Goal: Task Accomplishment & Management: Manage account settings

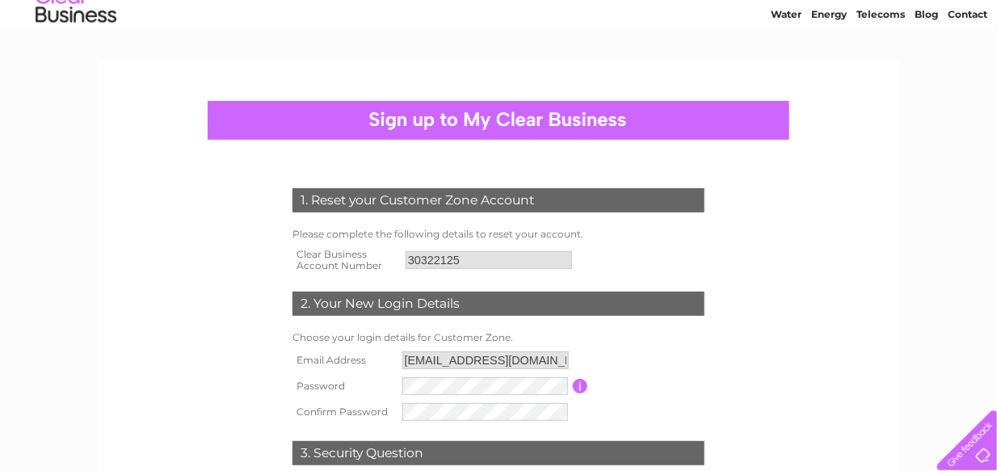
scroll to position [81, 0]
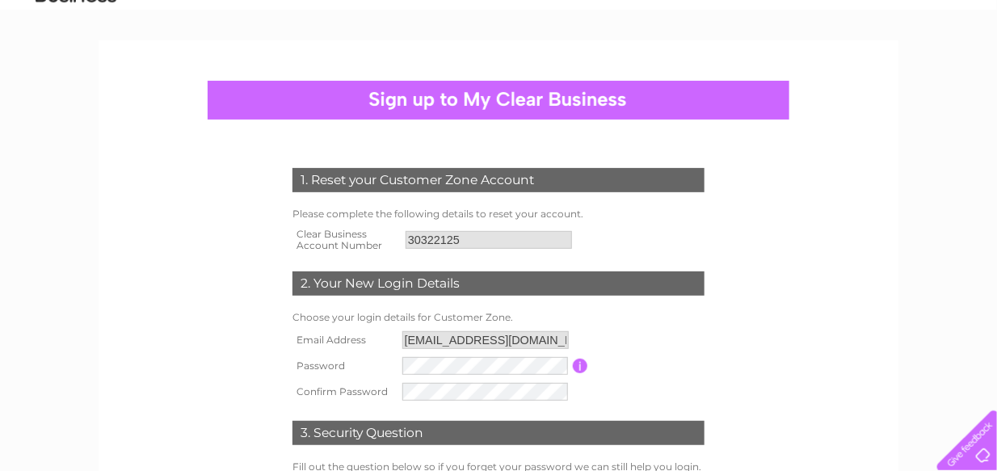
click at [462, 339] on input "FinanceandAdmin@nationalminingmuseum.com" at bounding box center [485, 340] width 166 height 18
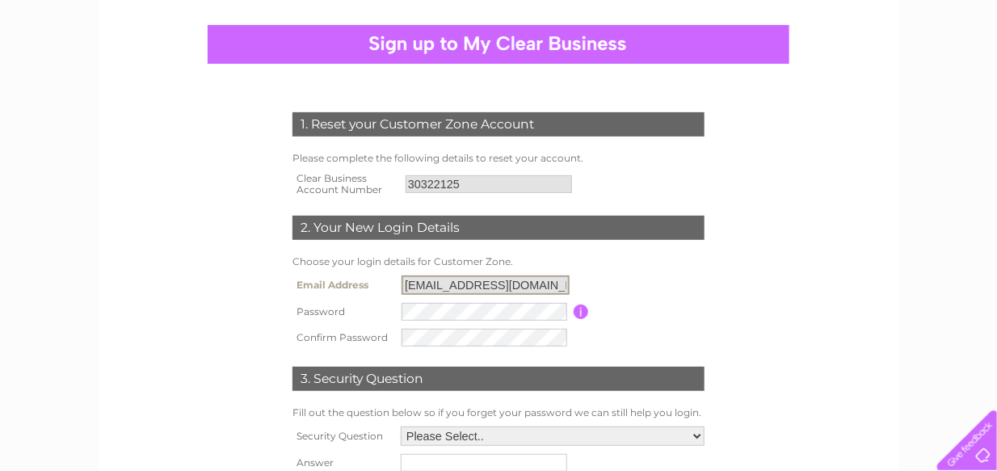
scroll to position [162, 0]
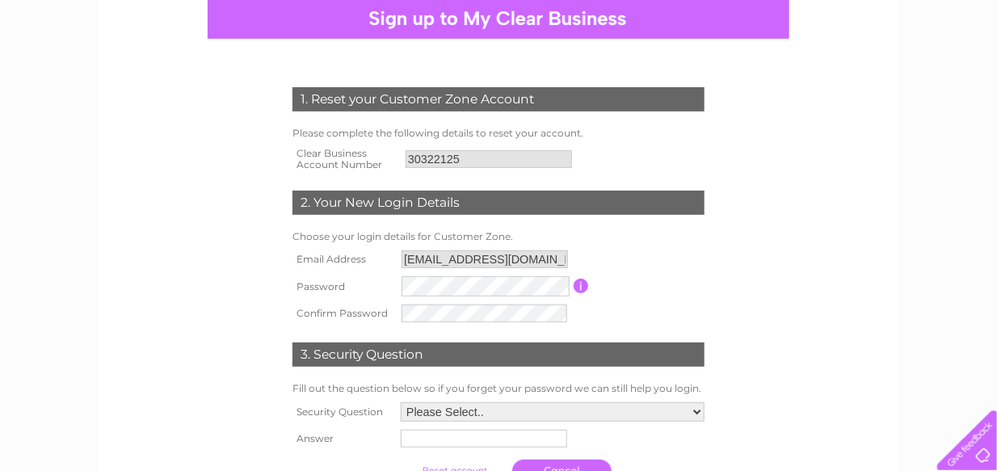
click at [580, 290] on input "button" at bounding box center [581, 286] width 15 height 15
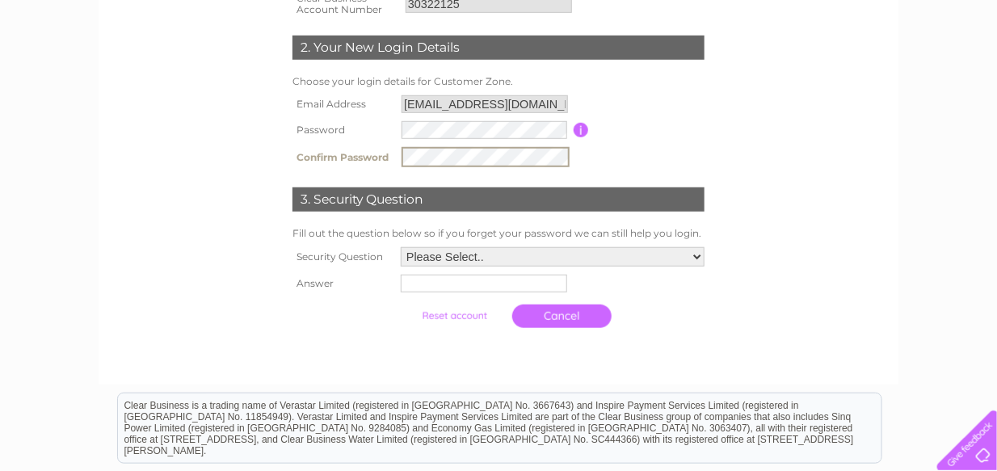
scroll to position [323, 0]
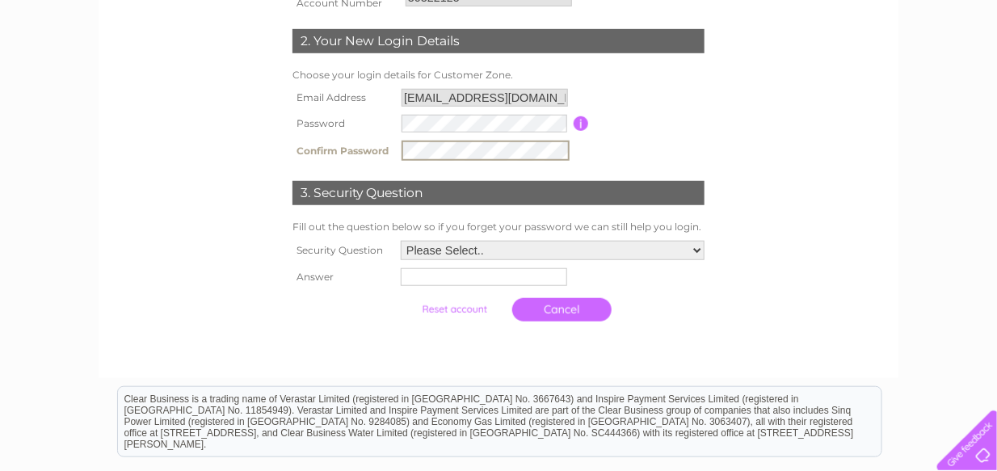
click at [465, 250] on select "Please Select.. In what town or city was your first job? In what town or city d…" at bounding box center [553, 250] width 304 height 19
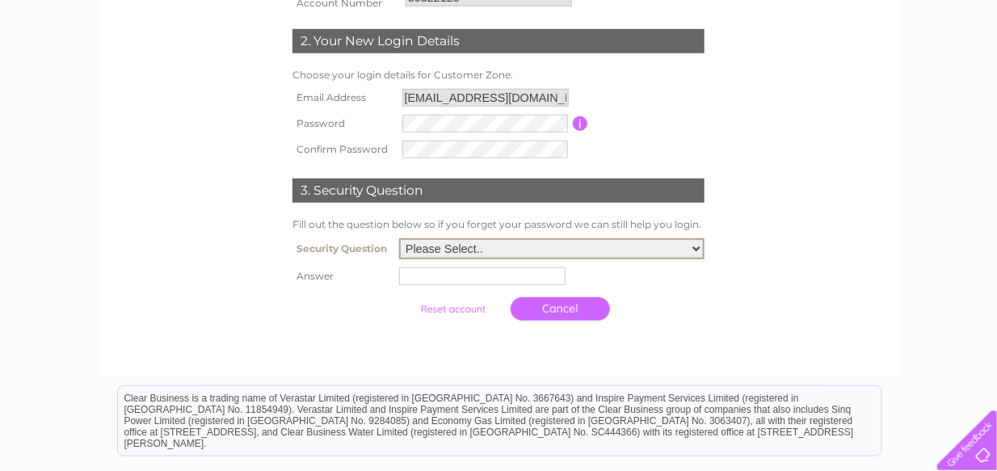
select select "5"
click at [399, 238] on select "Please Select.. In what town or city was your first job? In what town or city d…" at bounding box center [551, 248] width 305 height 21
click at [482, 276] on input "text" at bounding box center [482, 276] width 166 height 18
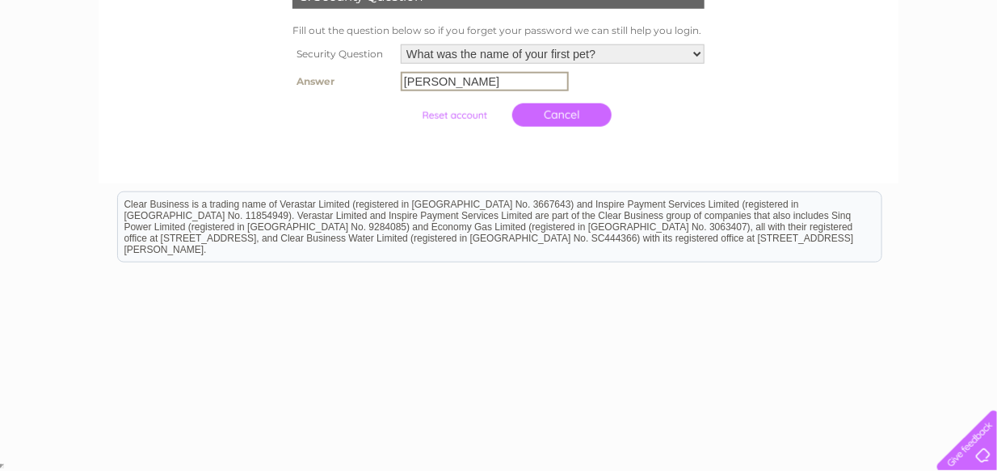
scroll to position [275, 0]
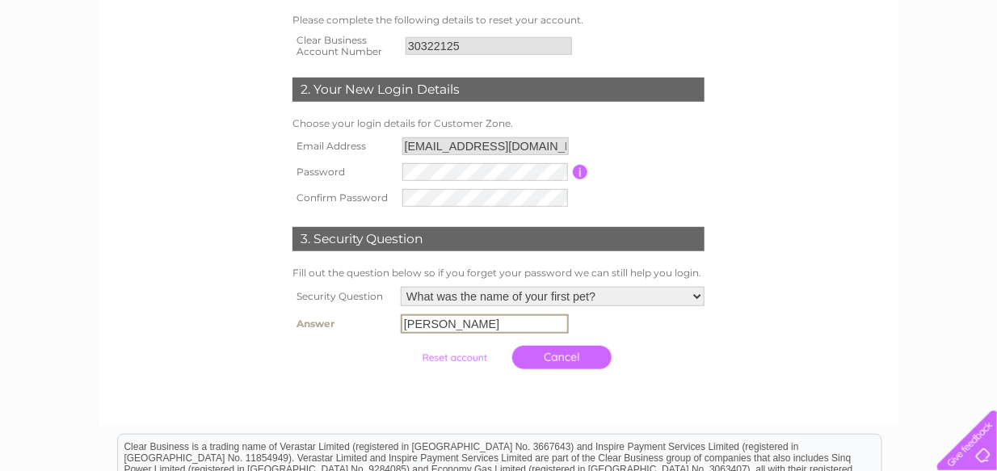
type input "Diana"
click at [456, 356] on input "submit" at bounding box center [454, 358] width 99 height 23
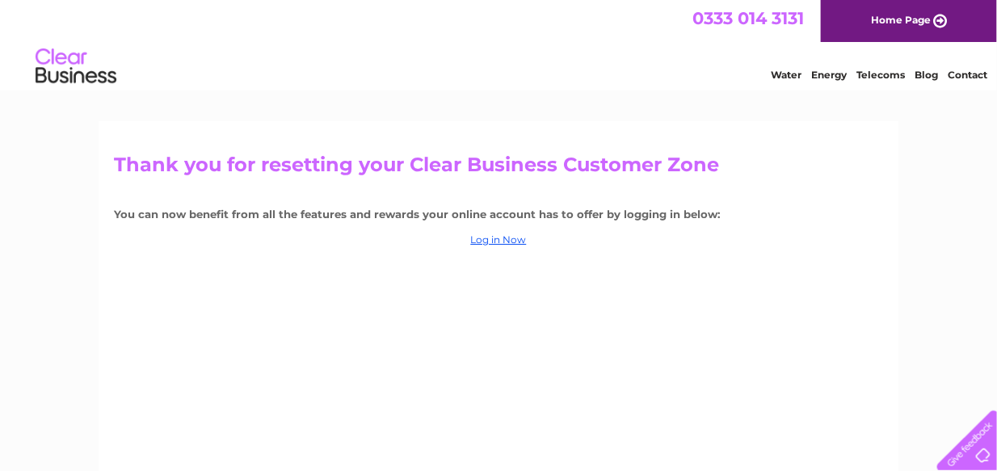
click at [419, 302] on div "Thank you for resetting your Clear Business Customer Zone You can now benefit f…" at bounding box center [499, 347] width 800 height 452
click at [493, 242] on link "Log in Now" at bounding box center [499, 239] width 56 height 12
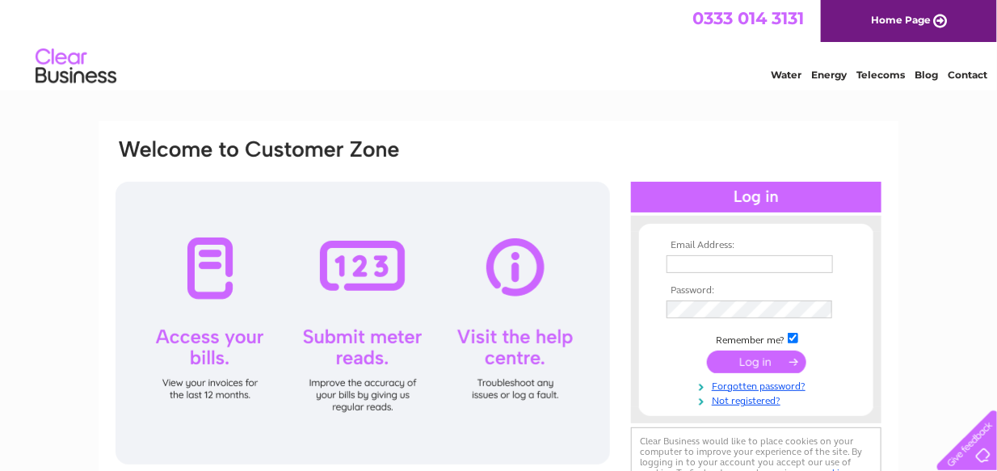
type input "FinanceandAdmin@nationalminingmuseum.com"
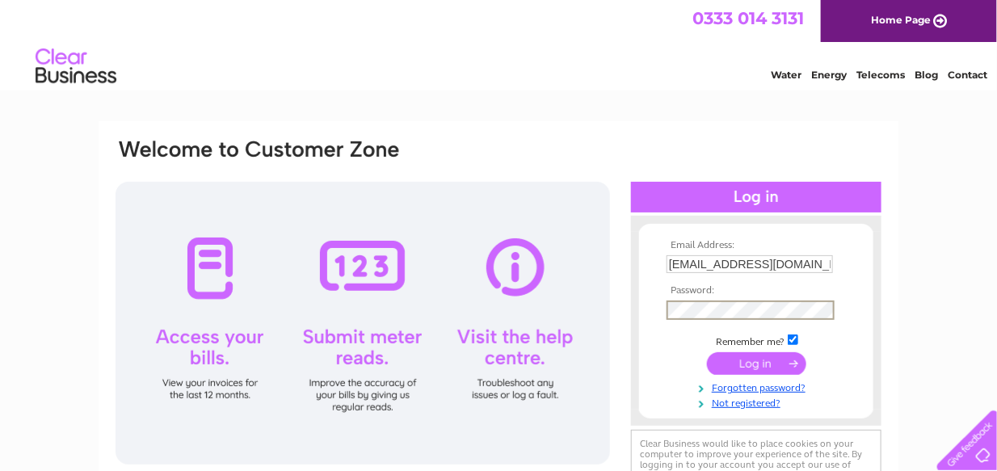
click at [741, 371] on input "submit" at bounding box center [756, 363] width 99 height 23
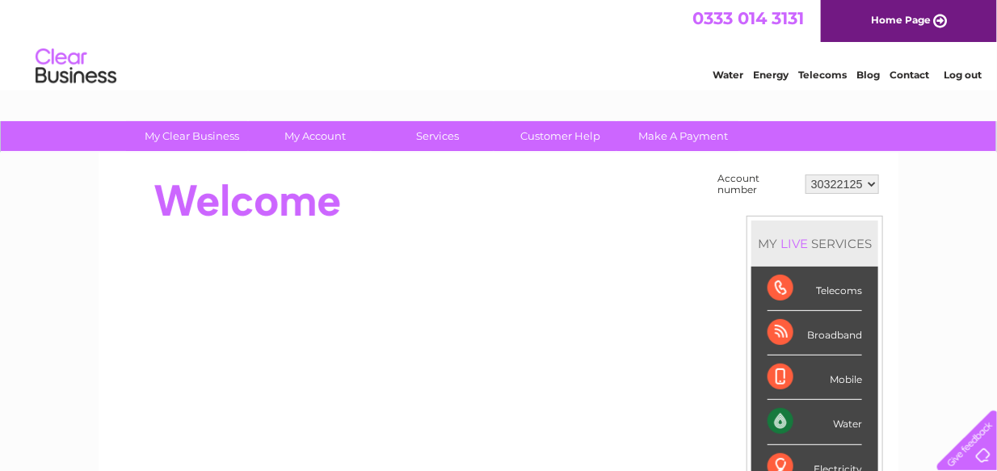
click at [477, 206] on div at bounding box center [408, 201] width 588 height 65
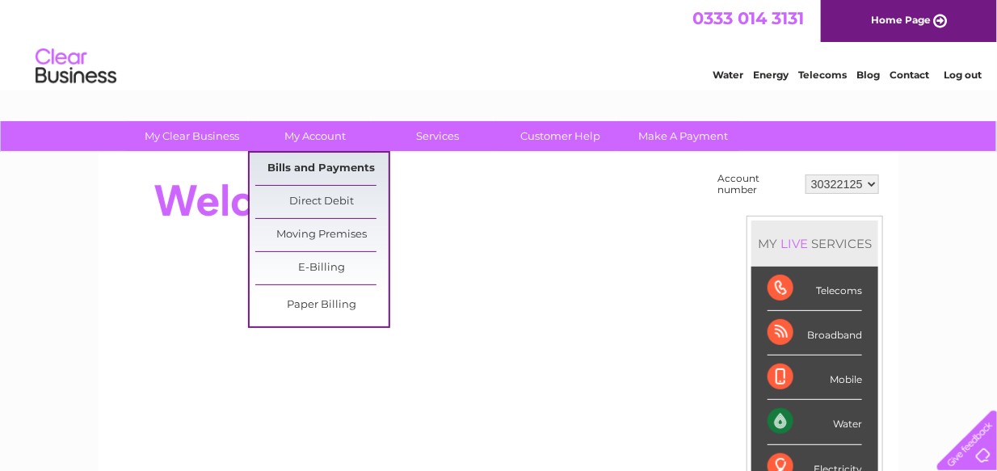
click at [323, 163] on link "Bills and Payments" at bounding box center [321, 169] width 133 height 32
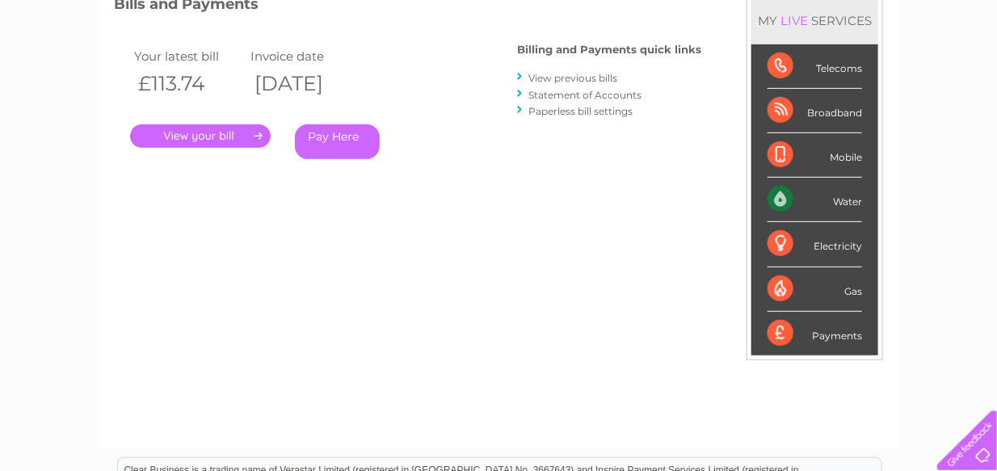
scroll to position [242, 0]
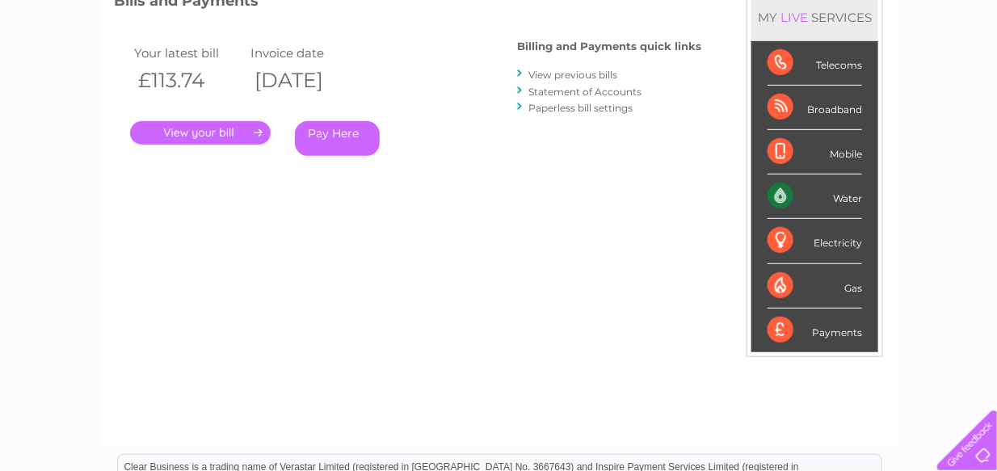
click at [208, 134] on link "." at bounding box center [200, 132] width 141 height 23
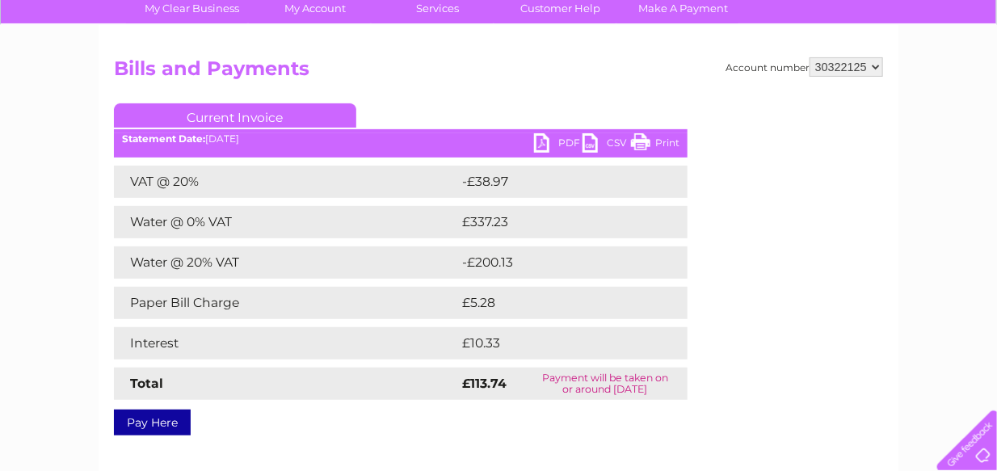
scroll to position [81, 0]
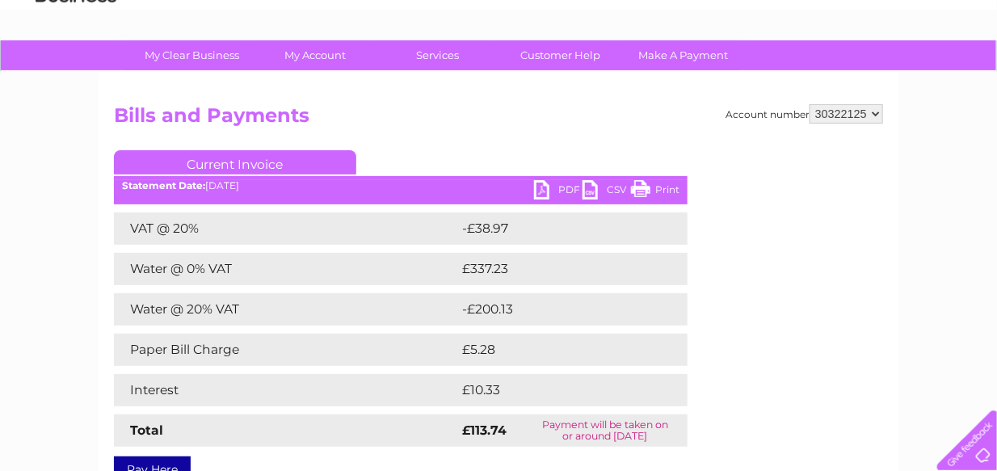
click at [563, 189] on link "PDF" at bounding box center [558, 191] width 48 height 23
click at [488, 126] on h2 "Bills and Payments" at bounding box center [498, 119] width 769 height 31
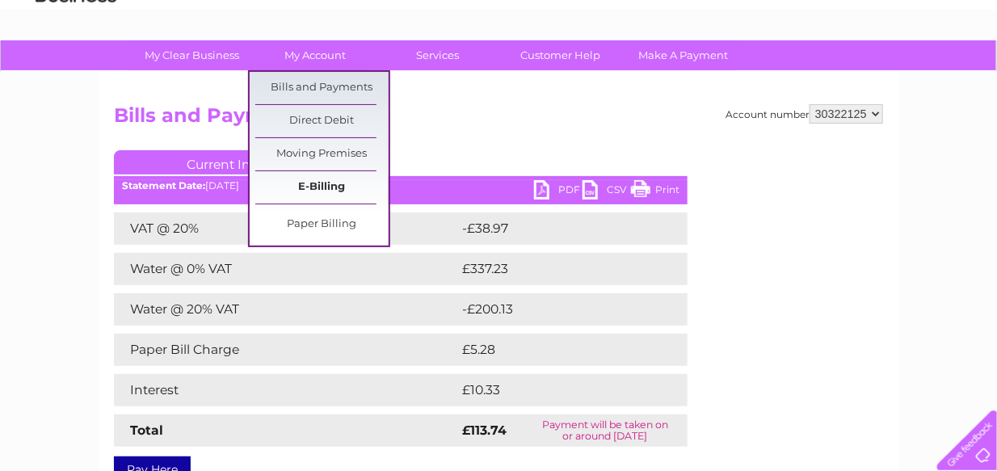
click at [322, 187] on link "E-Billing" at bounding box center [321, 187] width 133 height 32
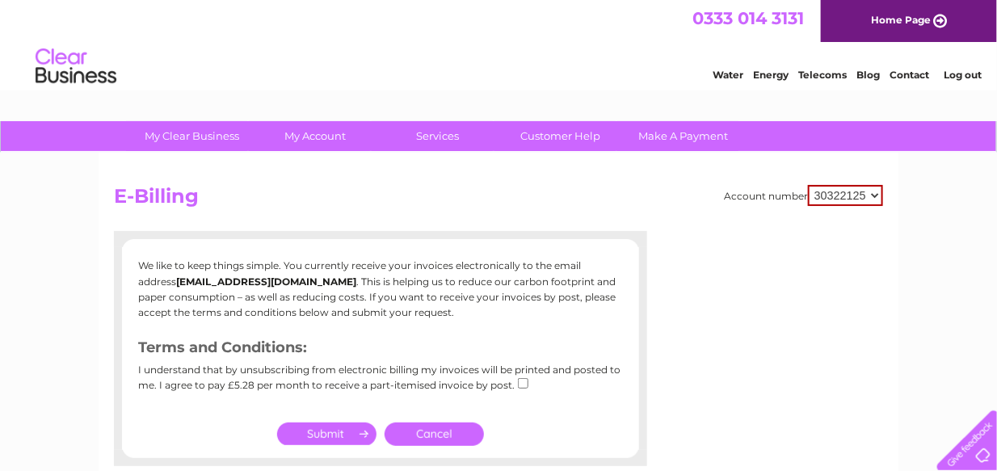
scroll to position [81, 0]
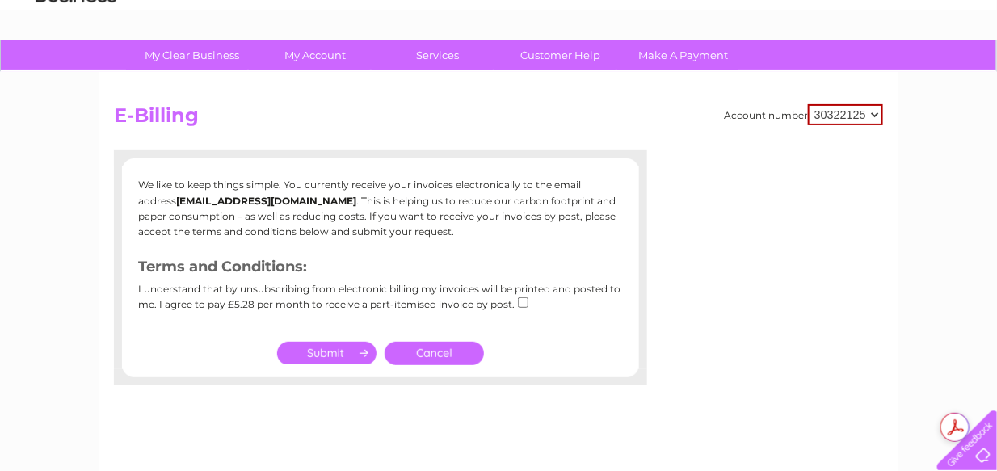
click at [452, 353] on link "Cancel" at bounding box center [434, 353] width 99 height 23
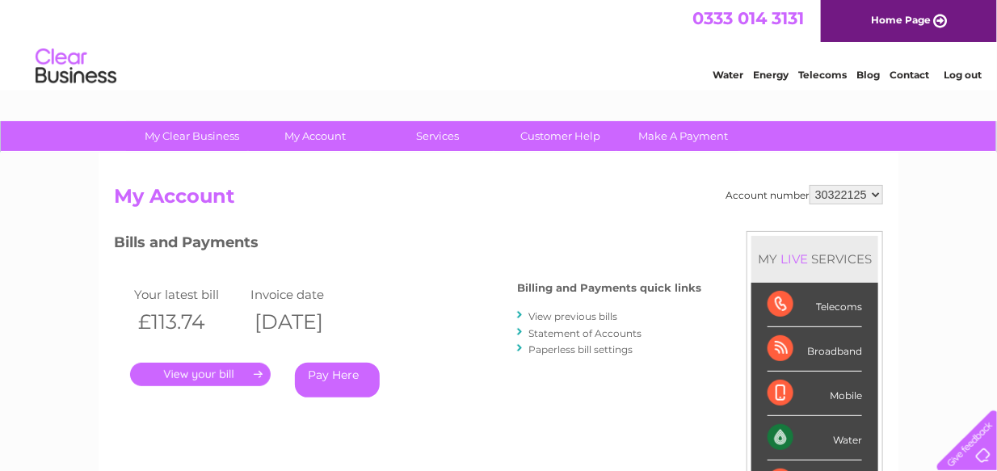
scroll to position [81, 0]
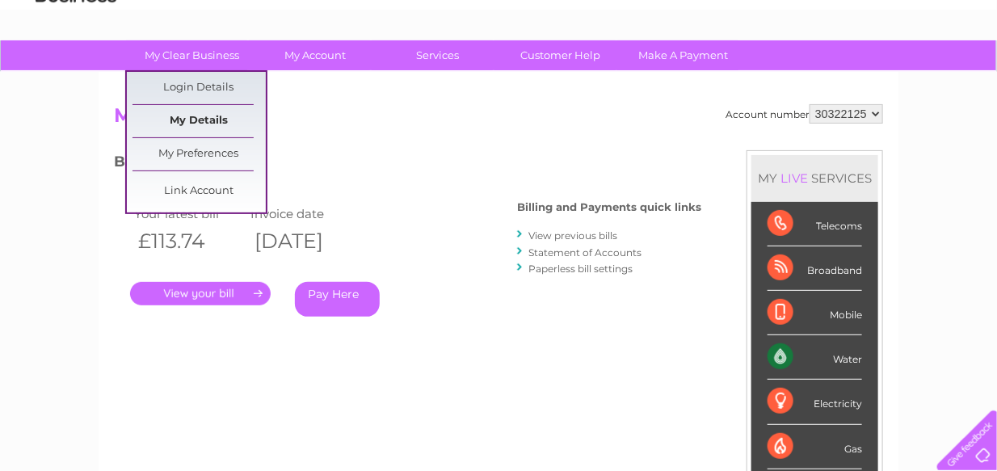
click at [228, 114] on link "My Details" at bounding box center [199, 121] width 133 height 32
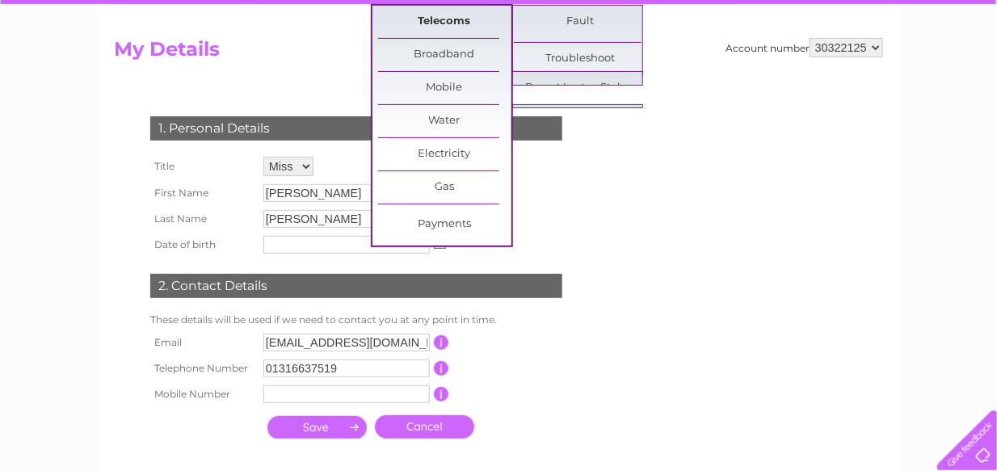
scroll to position [162, 0]
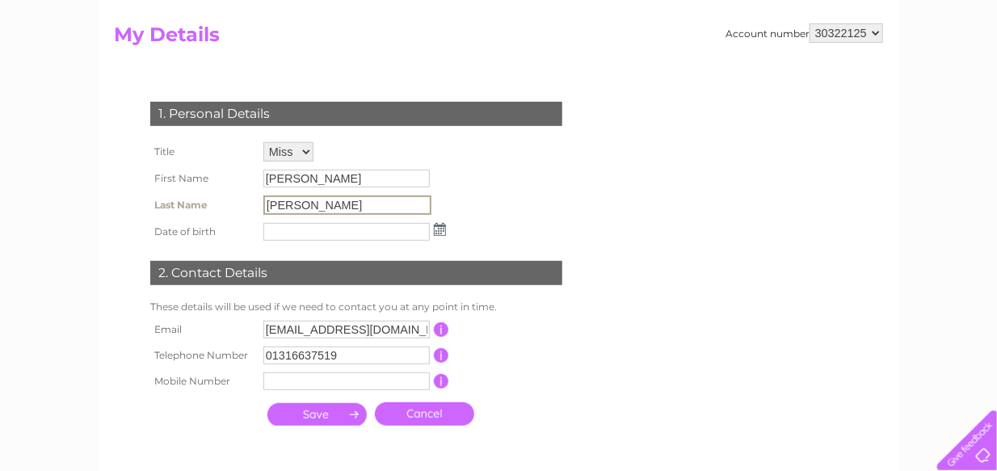
drag, startPoint x: 267, startPoint y: 204, endPoint x: 278, endPoint y: 203, distance: 10.6
click at [268, 204] on input "[PERSON_NAME]" at bounding box center [347, 205] width 168 height 19
click at [272, 209] on input "[PERSON_NAME]" at bounding box center [347, 205] width 168 height 19
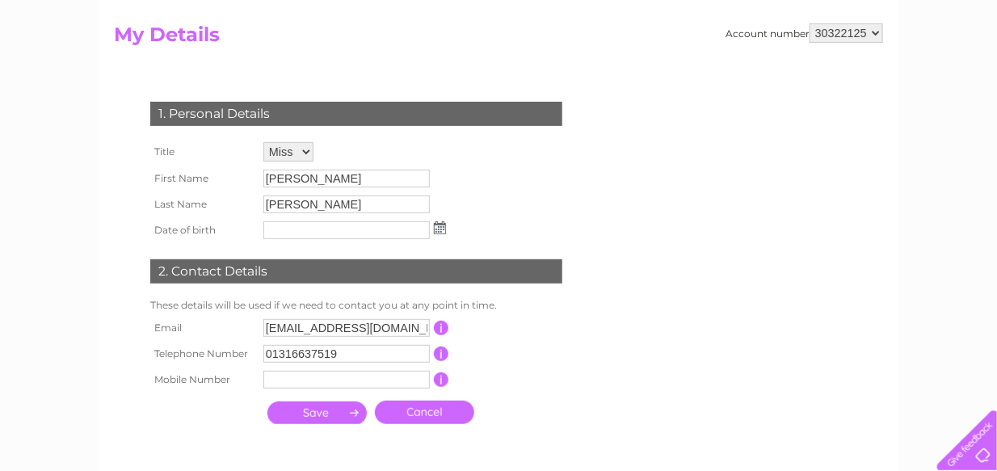
click at [269, 197] on td "paul" at bounding box center [354, 204] width 191 height 26
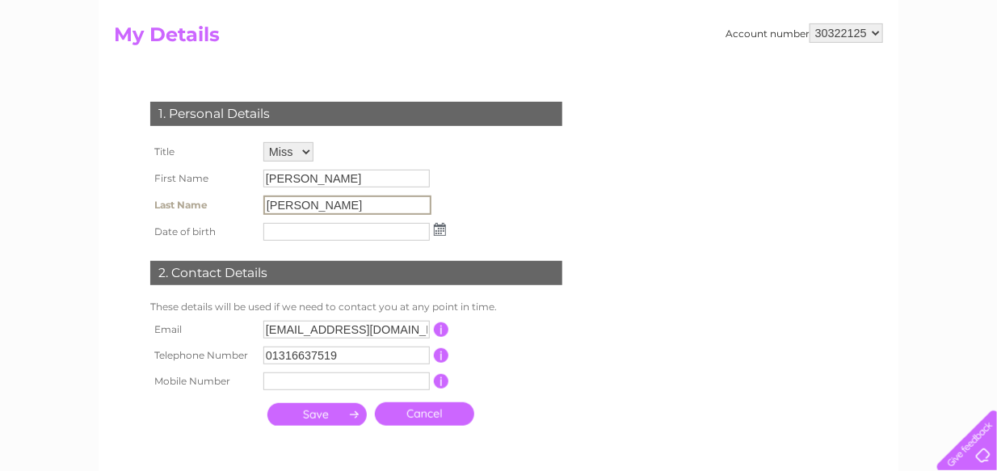
drag, startPoint x: 290, startPoint y: 204, endPoint x: 229, endPoint y: 203, distance: 60.6
click at [229, 203] on tr "Last Name paul" at bounding box center [298, 204] width 304 height 27
click at [541, 152] on div "1. Personal Details Title Mr Mrs Ms Miss Dr Rev Prof Other First Name Stefana L…" at bounding box center [359, 260] width 491 height 348
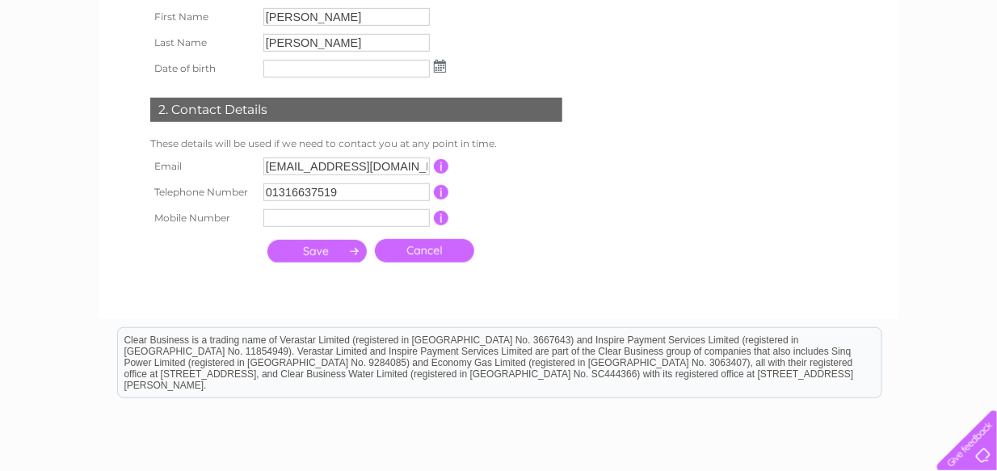
scroll to position [404, 0]
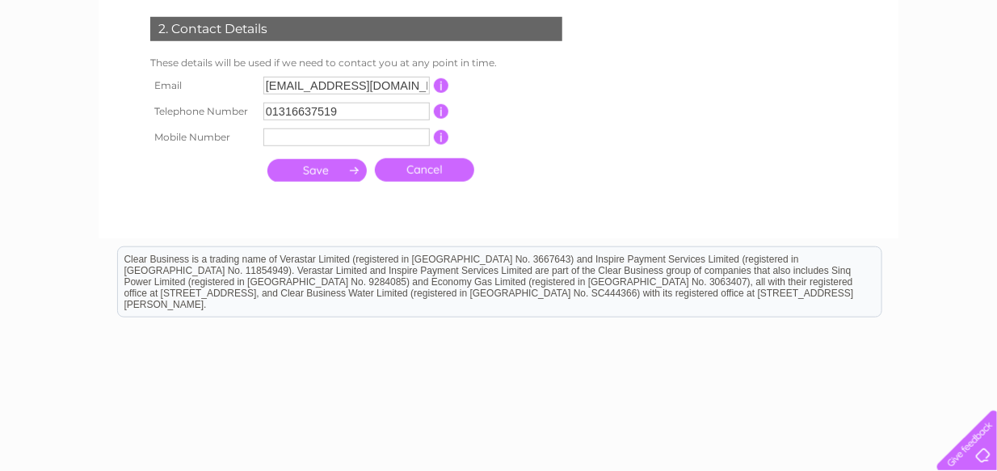
click at [441, 166] on link "Cancel" at bounding box center [424, 169] width 99 height 23
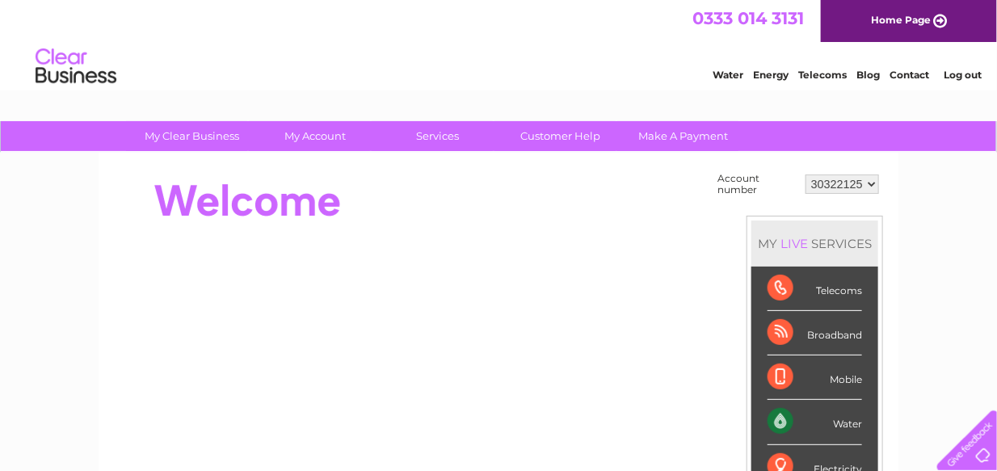
click at [446, 212] on div at bounding box center [408, 201] width 588 height 65
